Goal: Task Accomplishment & Management: Manage account settings

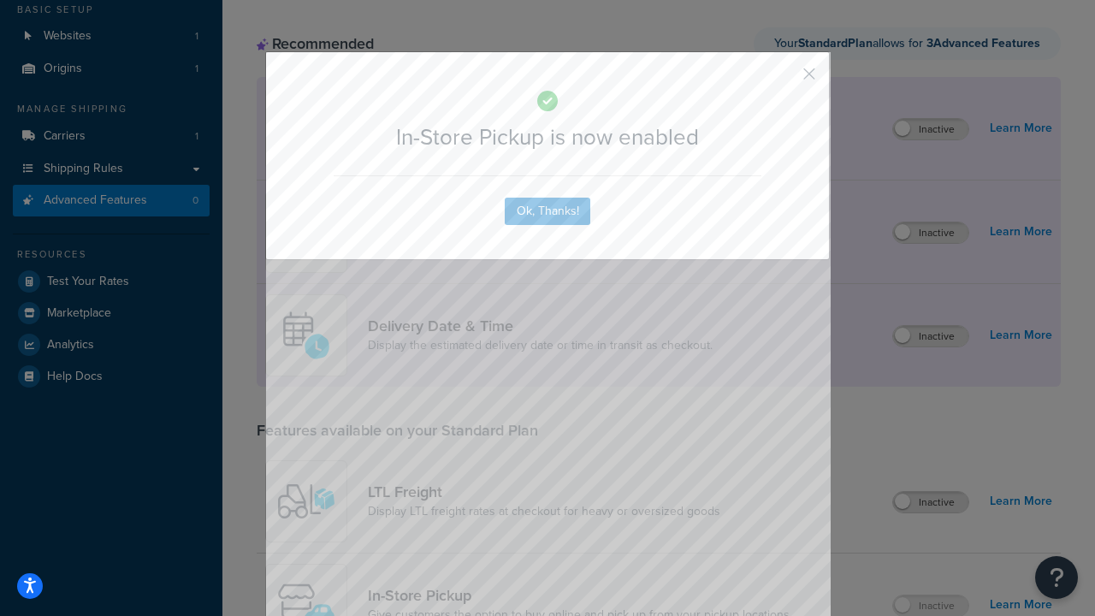
click at [783, 80] on button "button" at bounding box center [784, 80] width 4 height 4
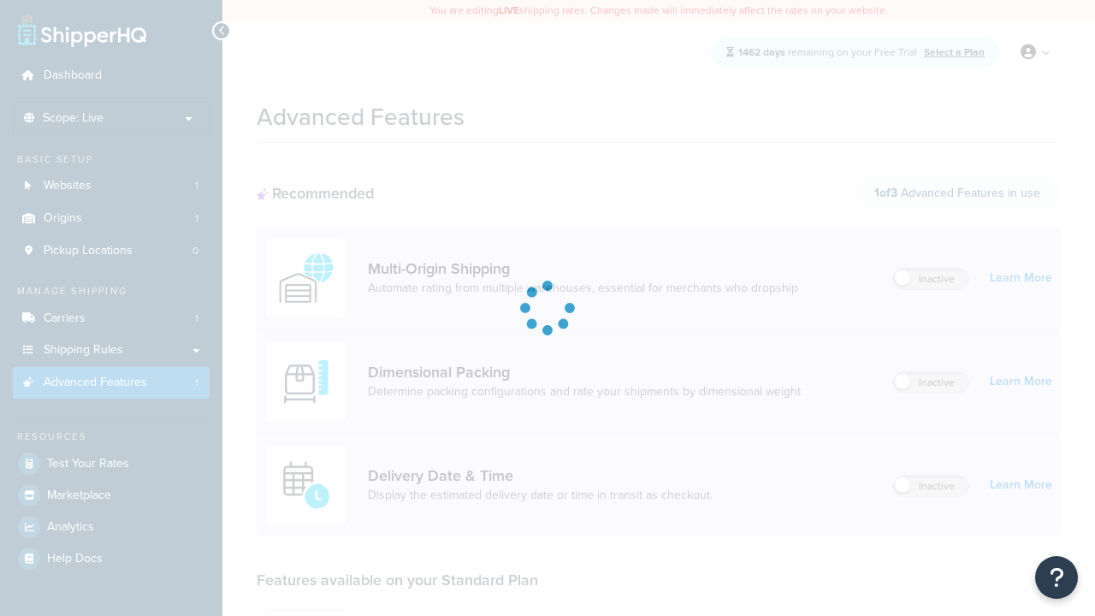
scroll to position [150, 0]
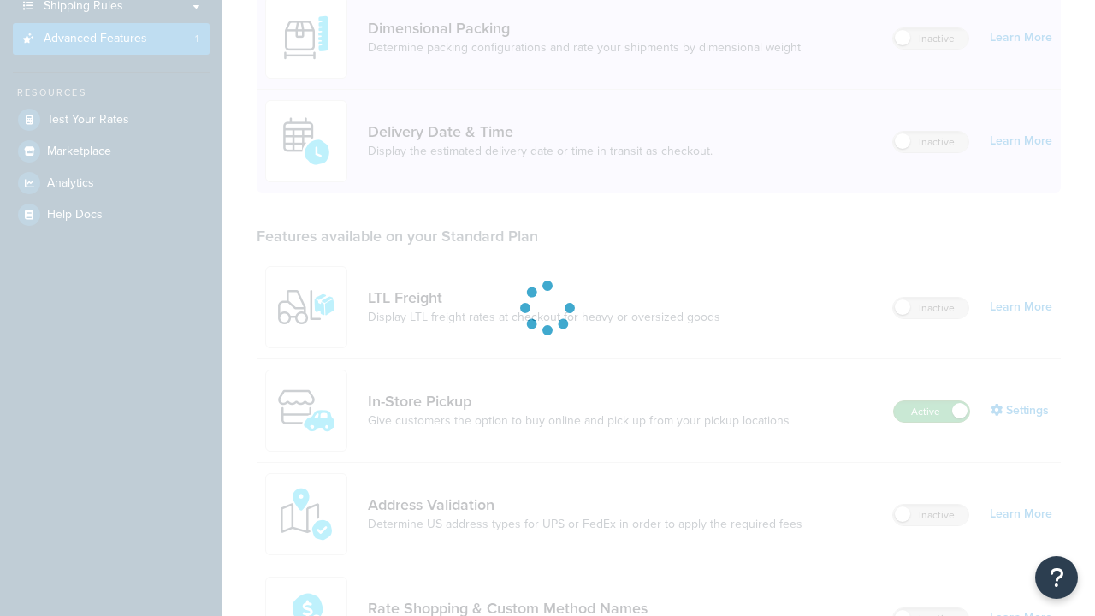
click at [931, 422] on label "Active" at bounding box center [931, 411] width 75 height 21
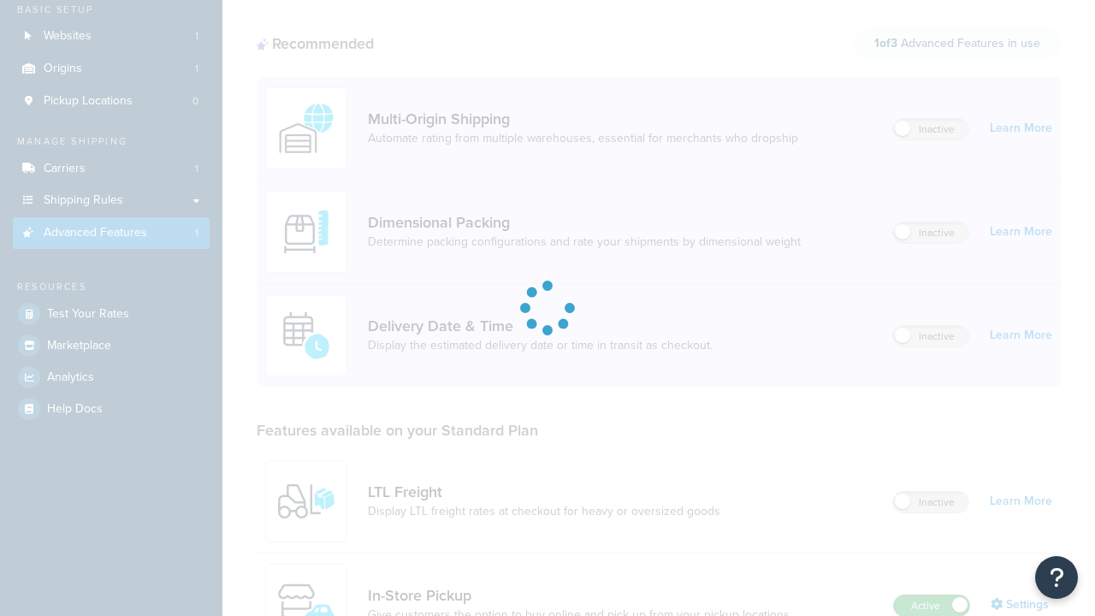
scroll to position [0, 0]
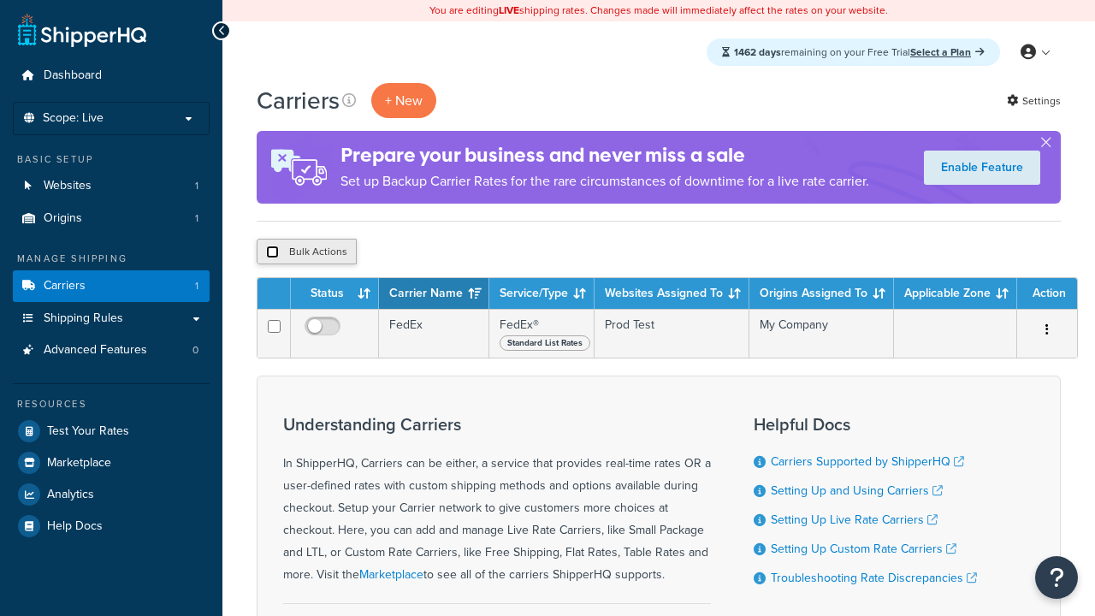
click at [272, 252] on input "checkbox" at bounding box center [272, 251] width 13 height 13
checkbox input "true"
click at [0, 0] on button "Delete" at bounding box center [0, 0] width 0 height 0
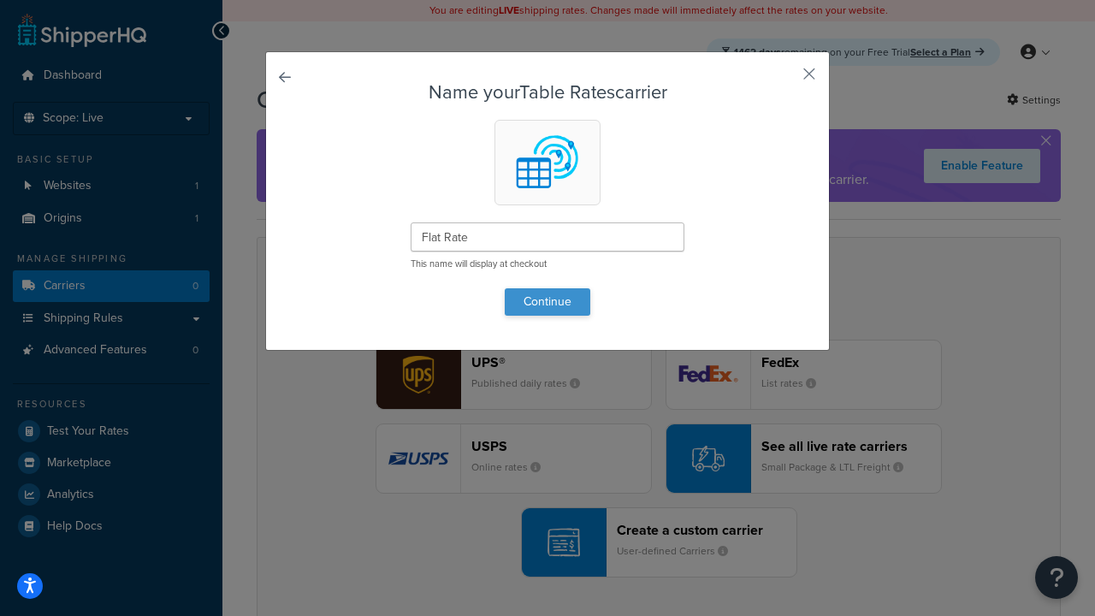
type input "Flat Rate"
click at [547, 301] on button "Continue" at bounding box center [548, 301] width 86 height 27
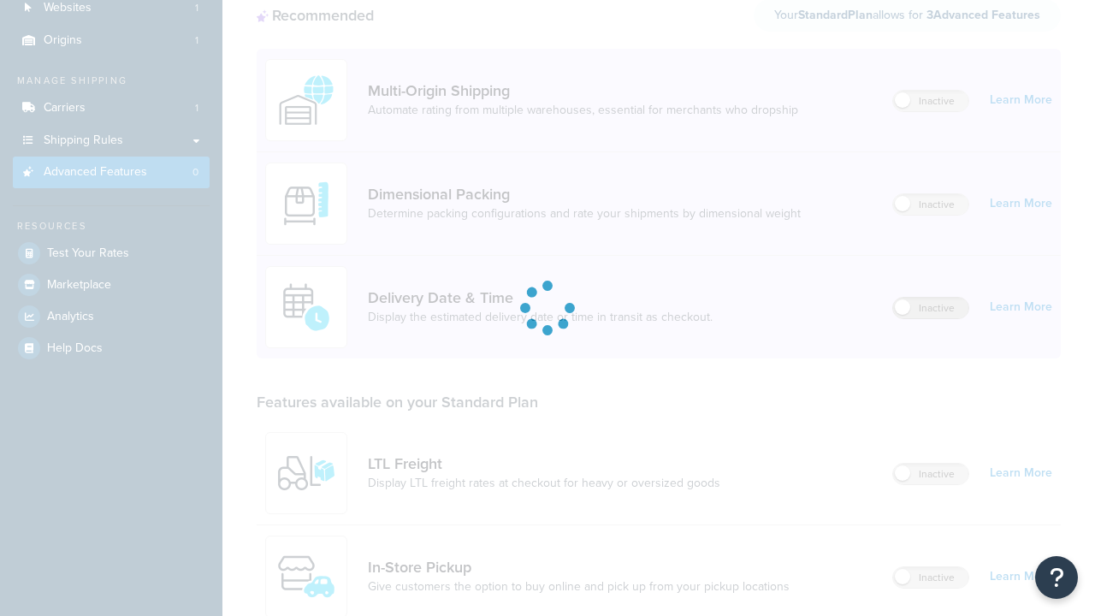
click at [930, 298] on label "Inactive" at bounding box center [930, 308] width 75 height 21
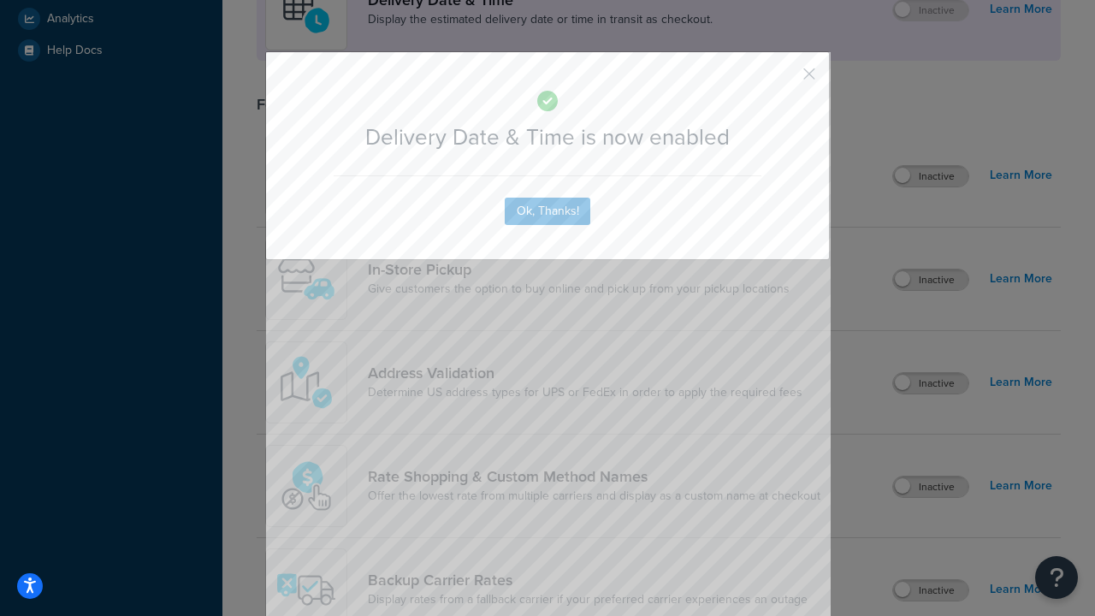
scroll to position [508, 0]
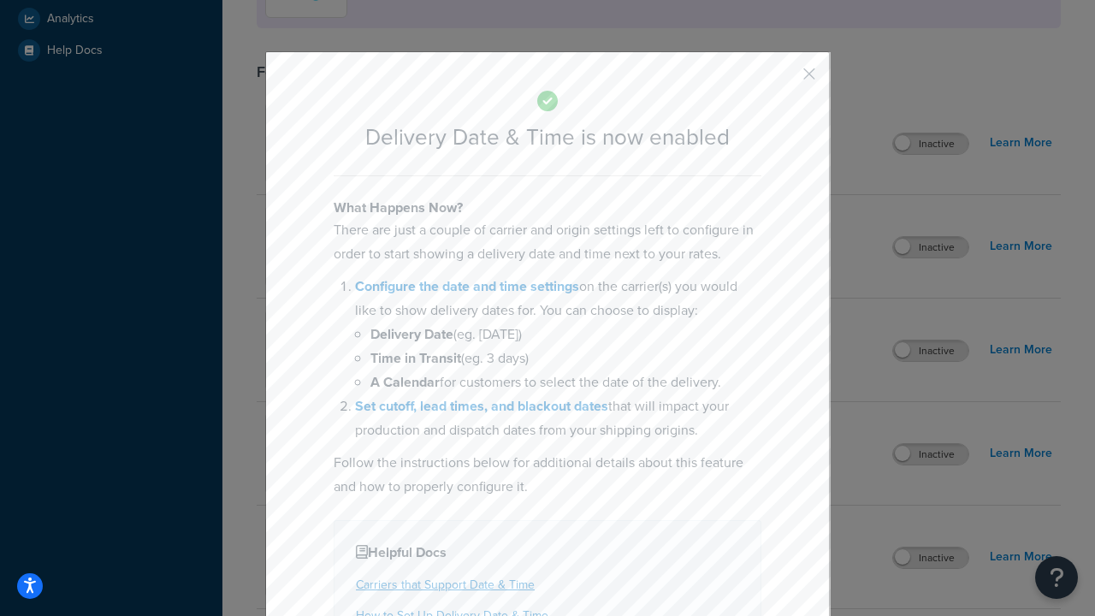
click at [783, 80] on button "button" at bounding box center [784, 80] width 4 height 4
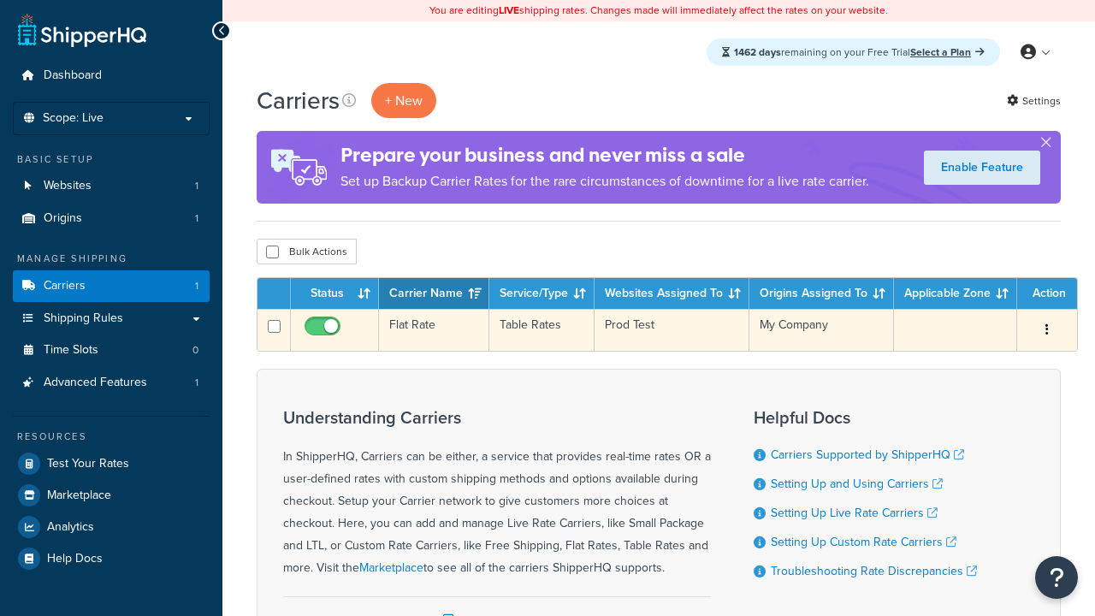
click at [434, 330] on td "Flat Rate" at bounding box center [434, 330] width 110 height 42
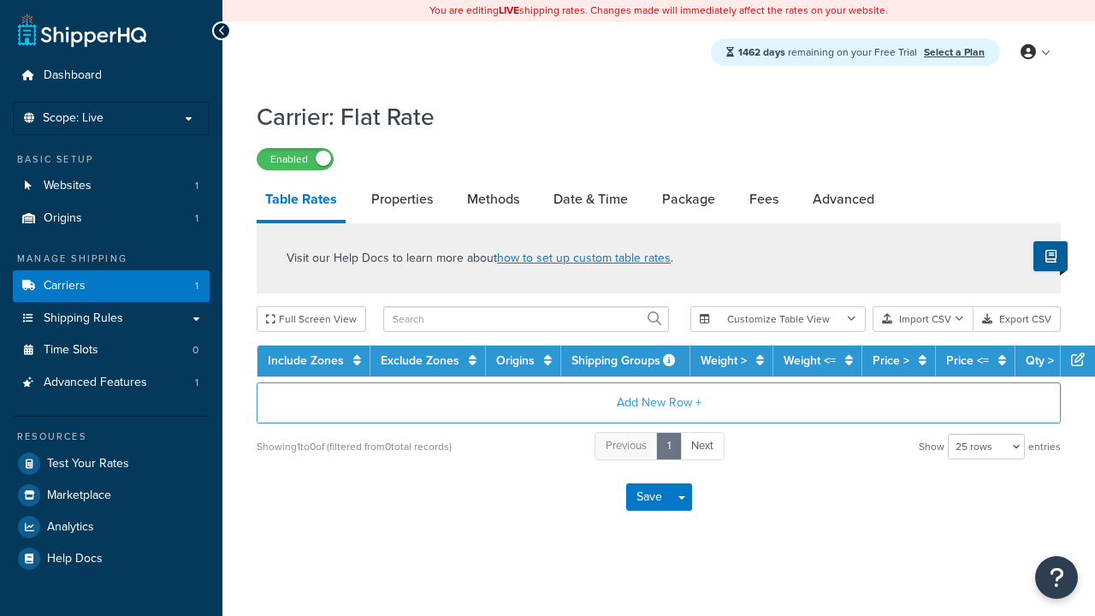
select select "25"
click at [590, 200] on link "Date & Time" at bounding box center [591, 199] width 92 height 41
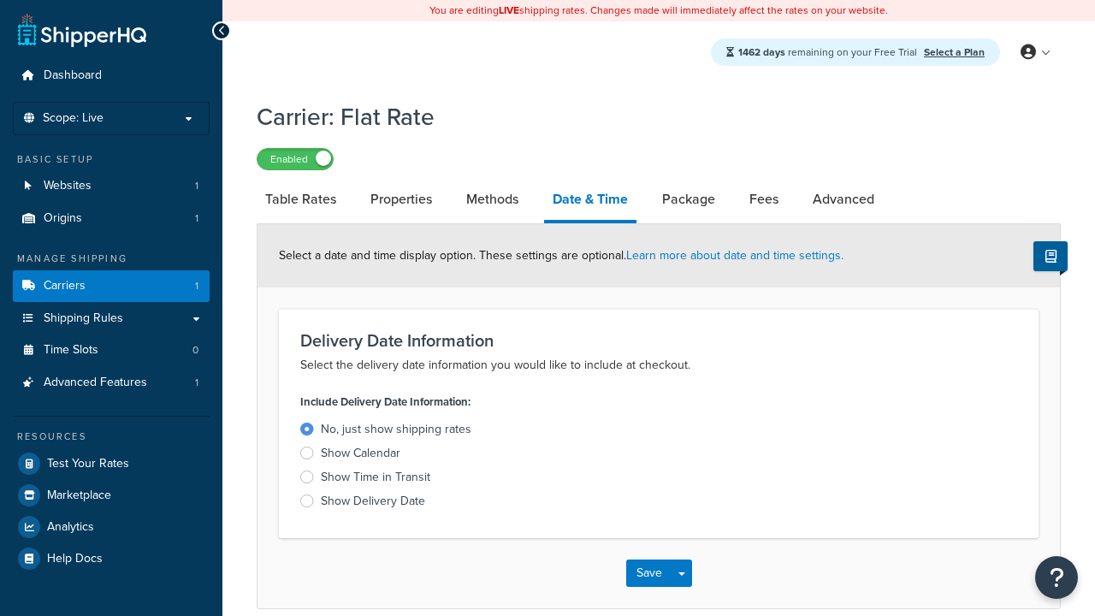
click at [360, 456] on div "Show Calendar" at bounding box center [361, 453] width 80 height 17
click at [0, 0] on input "Show Calendar" at bounding box center [0, 0] width 0 height 0
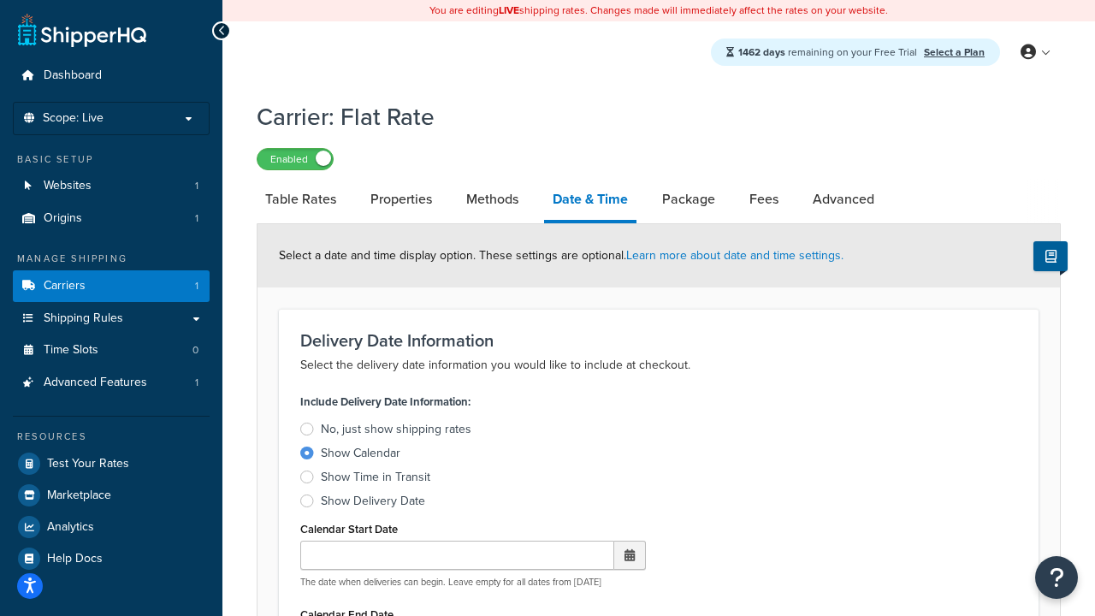
click at [360, 456] on div "Show Calendar" at bounding box center [361, 453] width 80 height 17
click at [0, 0] on input "Show Calendar" at bounding box center [0, 0] width 0 height 0
type input "07/29/2025"
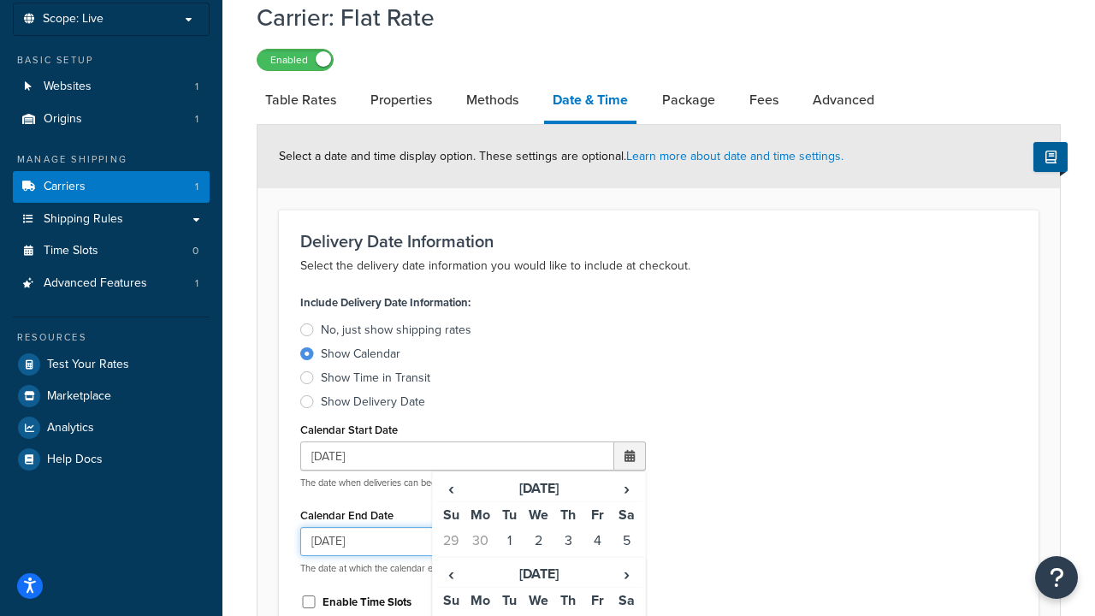
type input "07/29/2026"
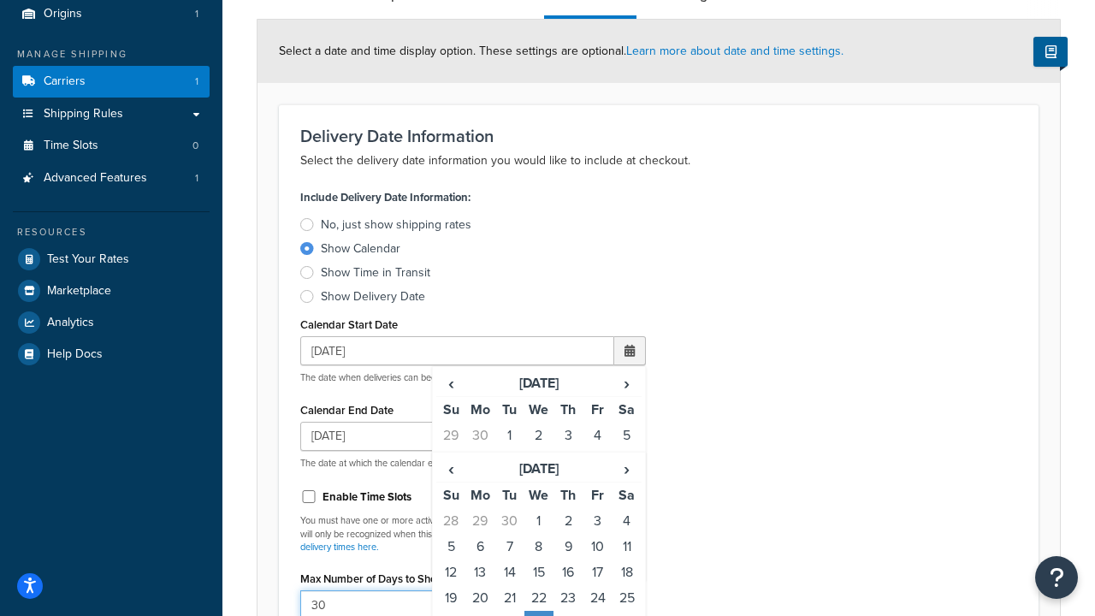
type input "30"
type input "11:00 AM"
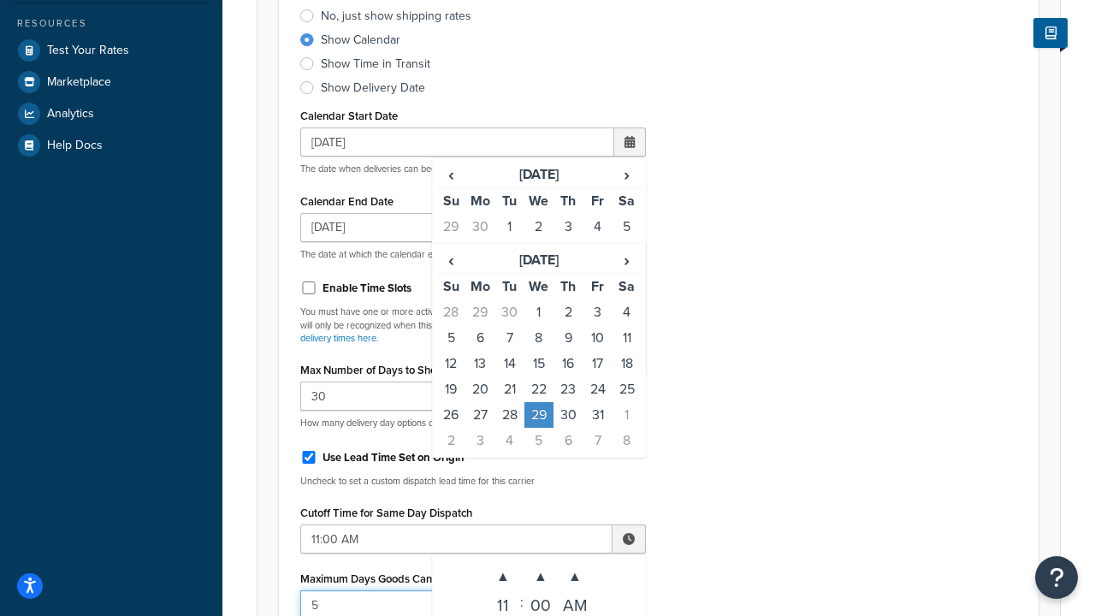
type input "5"
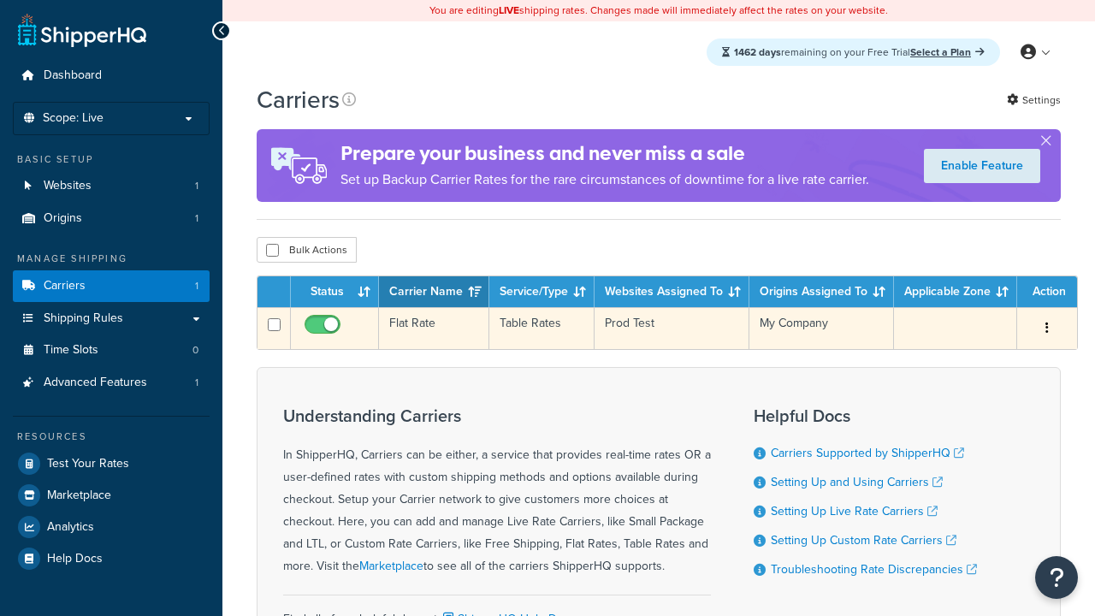
click at [434, 330] on td "Flat Rate" at bounding box center [434, 328] width 110 height 42
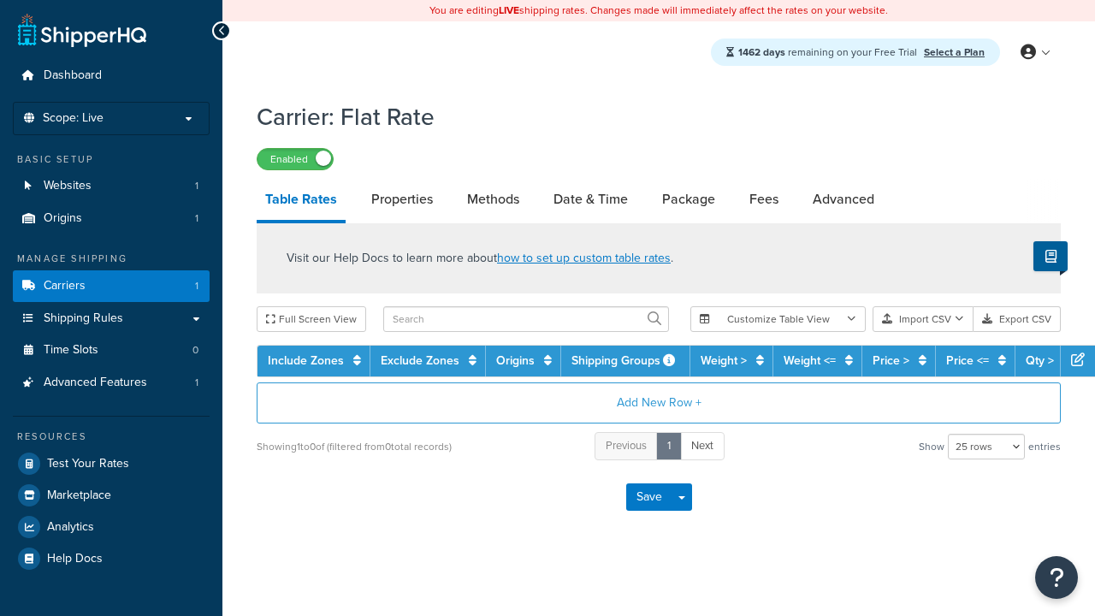
select select "25"
click at [590, 200] on link "Date & Time" at bounding box center [591, 199] width 92 height 41
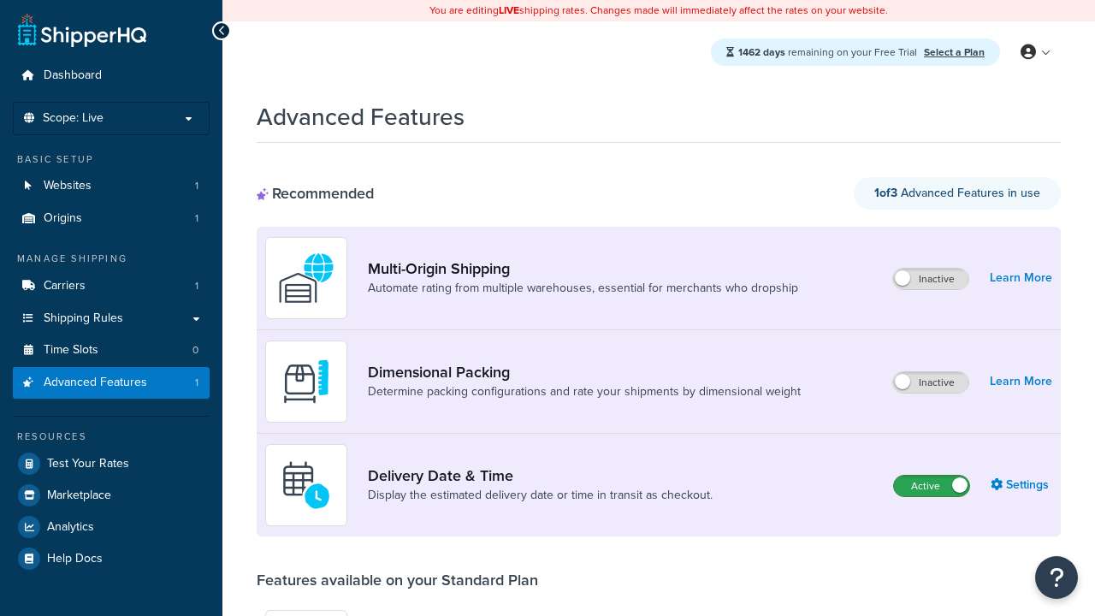
click at [931, 486] on label "Active" at bounding box center [931, 485] width 75 height 21
